Goal: Information Seeking & Learning: Learn about a topic

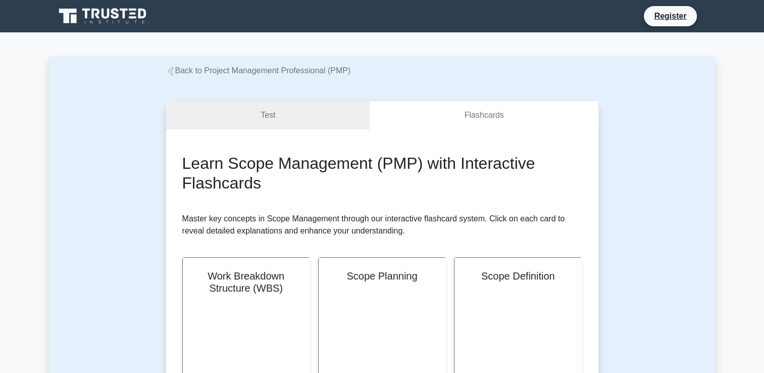
click at [261, 73] on link "Back to Project Management Professional (PMP)" at bounding box center [258, 70] width 185 height 9
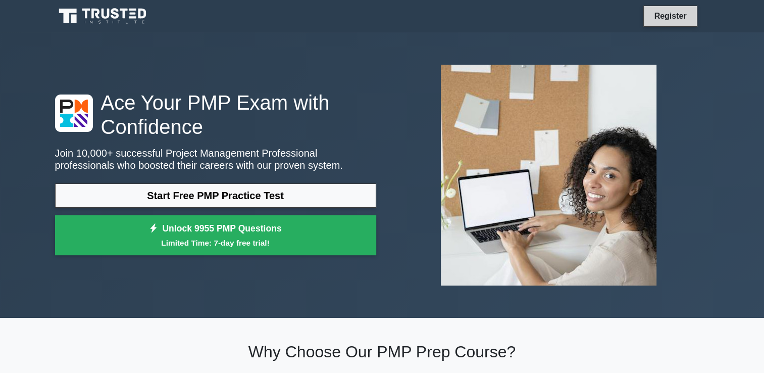
click at [666, 22] on link "Register" at bounding box center [670, 16] width 44 height 13
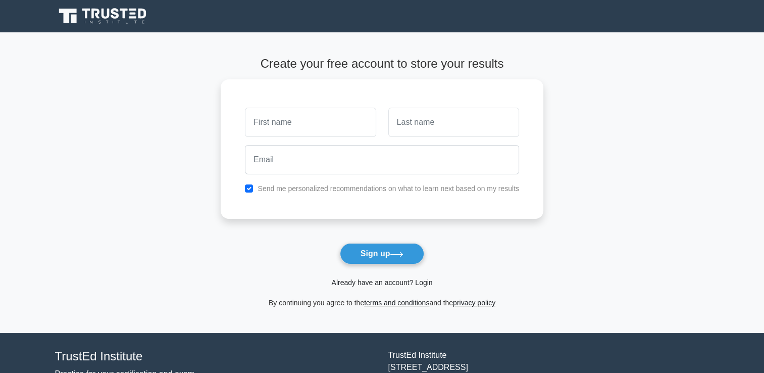
click at [370, 284] on link "Already have an account? Login" at bounding box center [381, 282] width 101 height 8
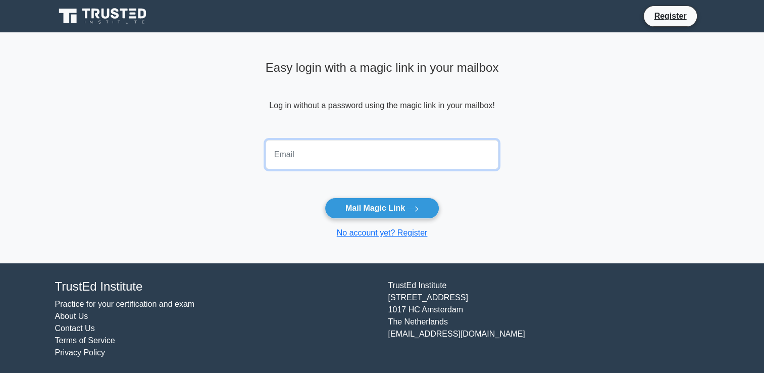
click at [298, 151] on input "email" at bounding box center [382, 154] width 233 height 29
type input "RITIKAPINDOLIA478@GMAIL.COM"
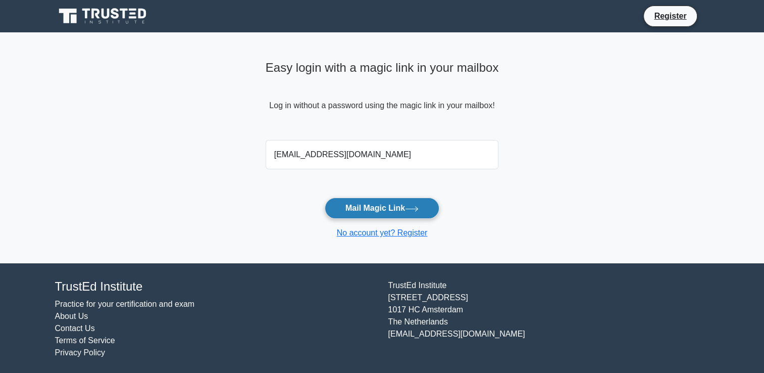
click at [404, 203] on button "Mail Magic Link" at bounding box center [382, 207] width 115 height 21
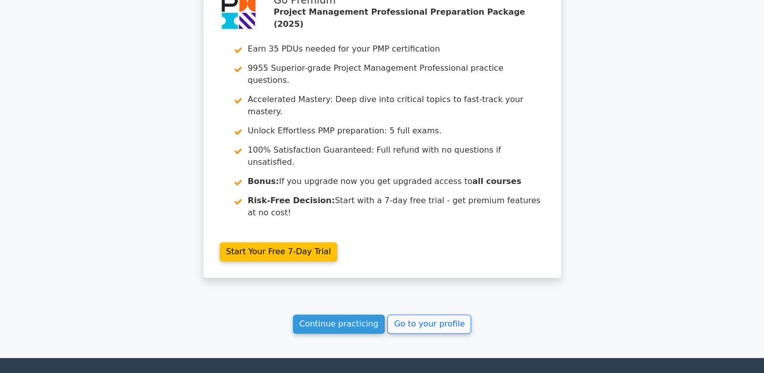
scroll to position [1332, 0]
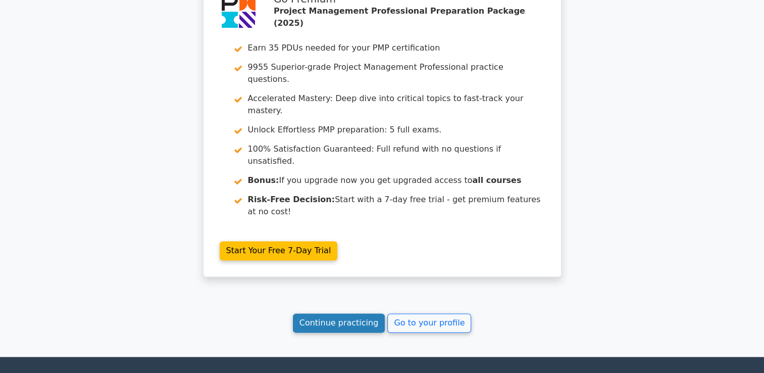
click at [335, 313] on link "Continue practicing" at bounding box center [339, 322] width 92 height 19
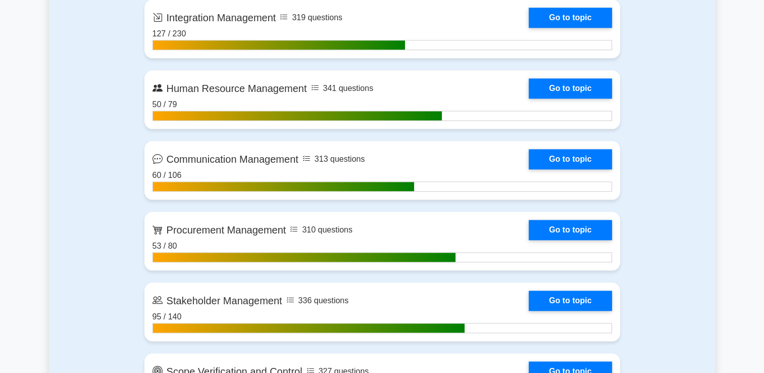
scroll to position [1111, 0]
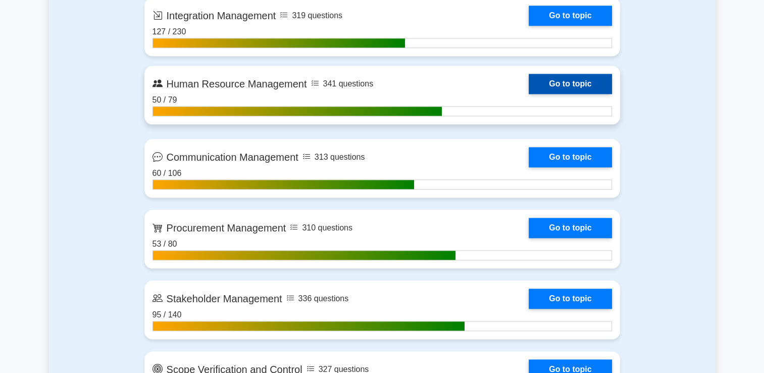
click at [554, 82] on link "Go to topic" at bounding box center [570, 84] width 83 height 20
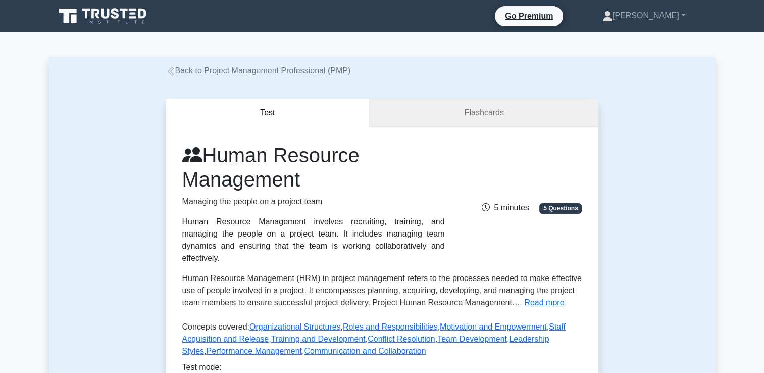
click at [590, 111] on link "Flashcards" at bounding box center [484, 112] width 228 height 29
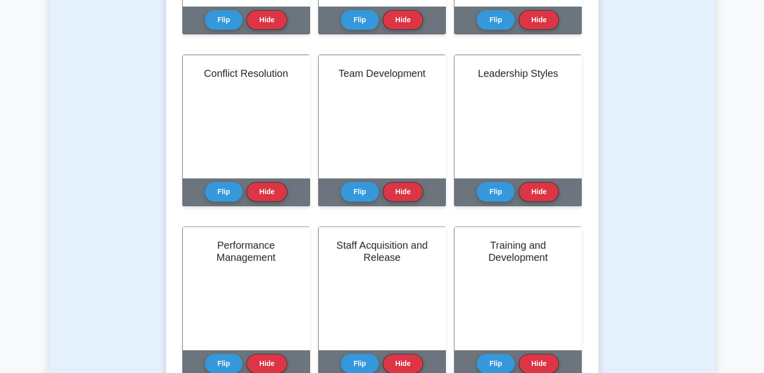
scroll to position [373, 0]
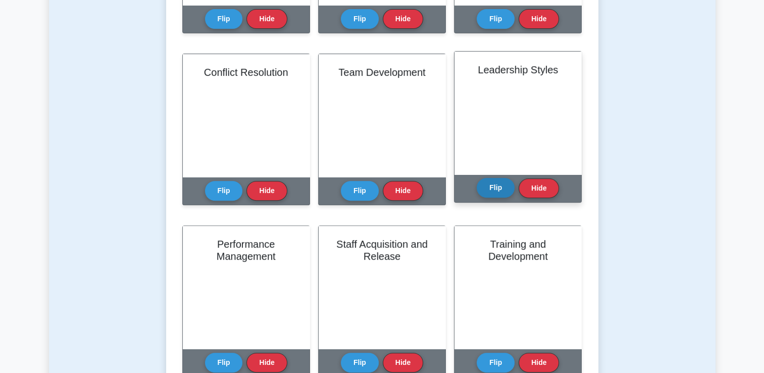
click at [507, 189] on button "Flip" at bounding box center [496, 188] width 38 height 20
